Goal: Understand process/instructions

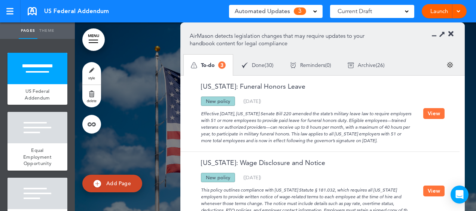
click at [430, 113] on button "View" at bounding box center [434, 113] width 21 height 11
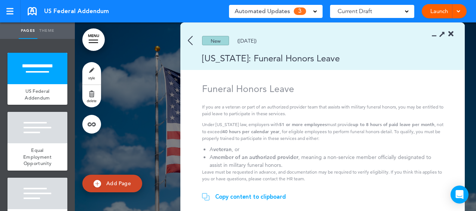
click at [190, 40] on img at bounding box center [190, 40] width 5 height 9
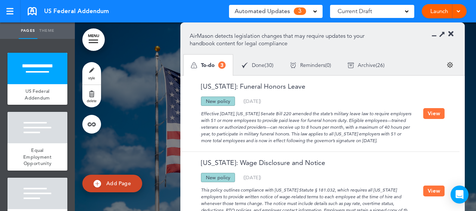
click at [434, 113] on button "View" at bounding box center [434, 113] width 21 height 11
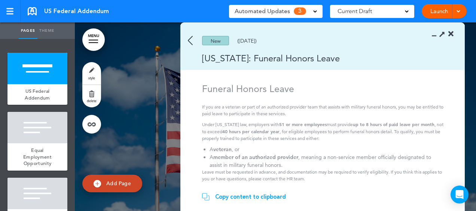
click at [269, 195] on div "Copy content to clipboard" at bounding box center [250, 196] width 71 height 7
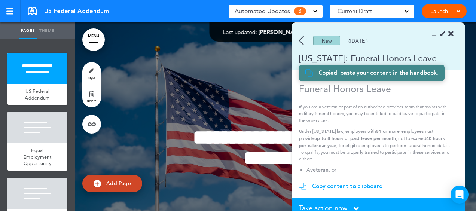
scroll to position [37, 0]
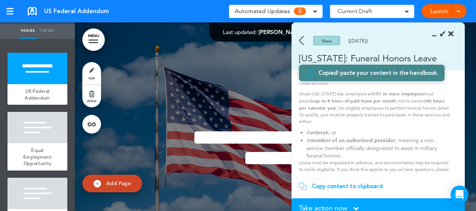
click at [355, 208] on icon at bounding box center [356, 209] width 5 height 8
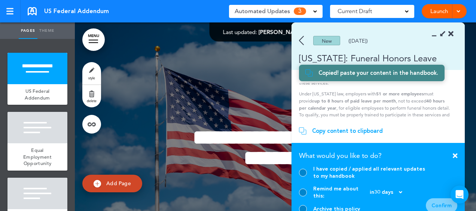
click at [303, 208] on div at bounding box center [303, 209] width 8 height 8
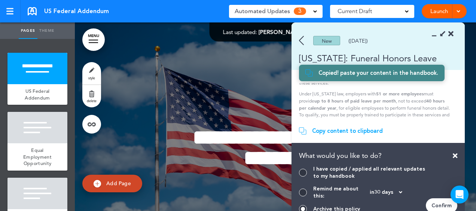
click at [446, 207] on div "Confirm" at bounding box center [441, 206] width 31 height 15
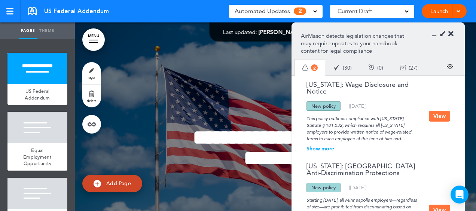
scroll to position [54, 0]
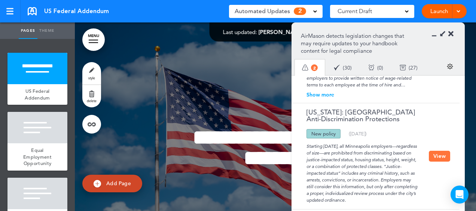
click at [437, 153] on button "View" at bounding box center [439, 156] width 21 height 11
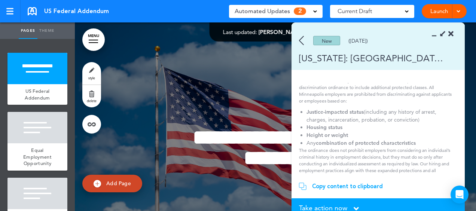
click at [301, 37] on img at bounding box center [301, 40] width 5 height 9
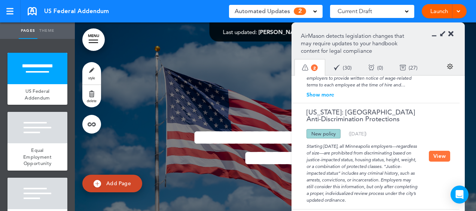
click at [453, 34] on icon at bounding box center [451, 33] width 5 height 7
